Goal: Find specific page/section: Find specific page/section

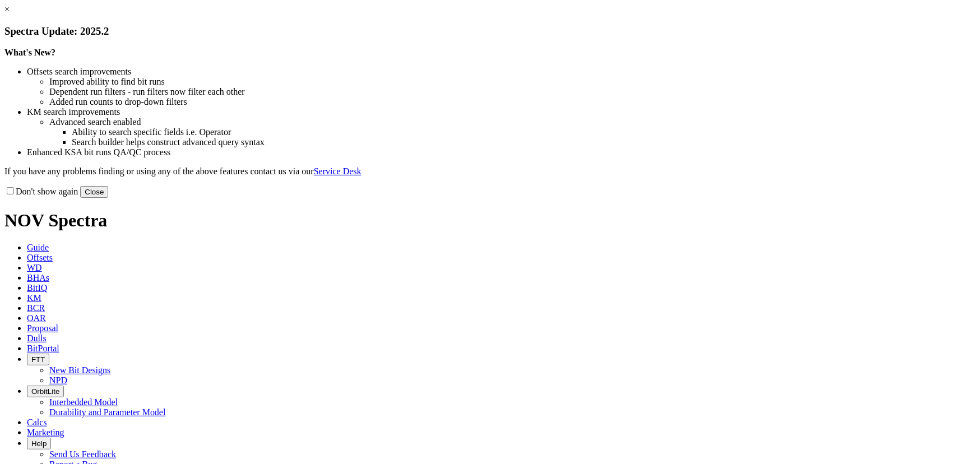
drag, startPoint x: 707, startPoint y: 317, endPoint x: 711, endPoint y: 312, distance: 6.4
click at [711, 198] on div "Don't show again Close" at bounding box center [488, 192] width 969 height 12
click at [108, 198] on button "Close" at bounding box center [94, 192] width 28 height 12
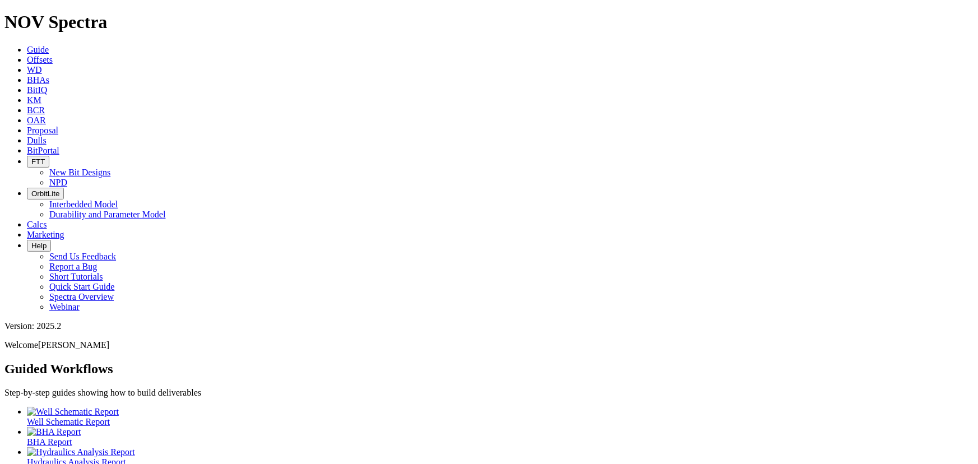
click at [27, 136] on icon at bounding box center [27, 141] width 0 height 10
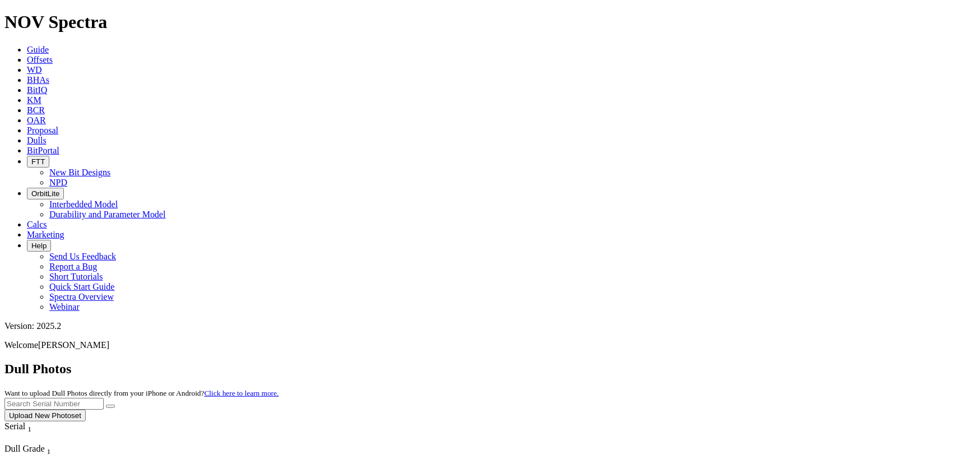
click at [86, 410] on button "Upload New Photoset" at bounding box center [44, 416] width 81 height 12
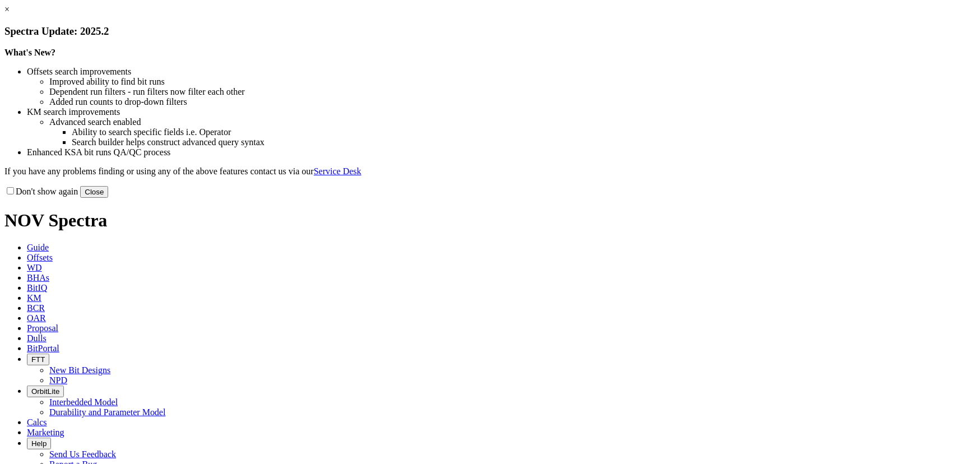
click at [108, 198] on button "Close" at bounding box center [94, 192] width 28 height 12
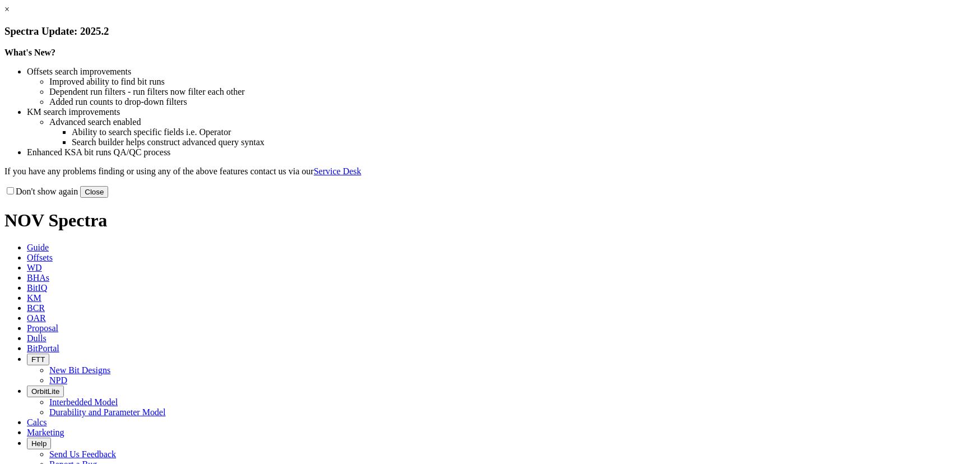
click at [108, 198] on button "Close" at bounding box center [94, 192] width 28 height 12
